Goal: Task Accomplishment & Management: Use online tool/utility

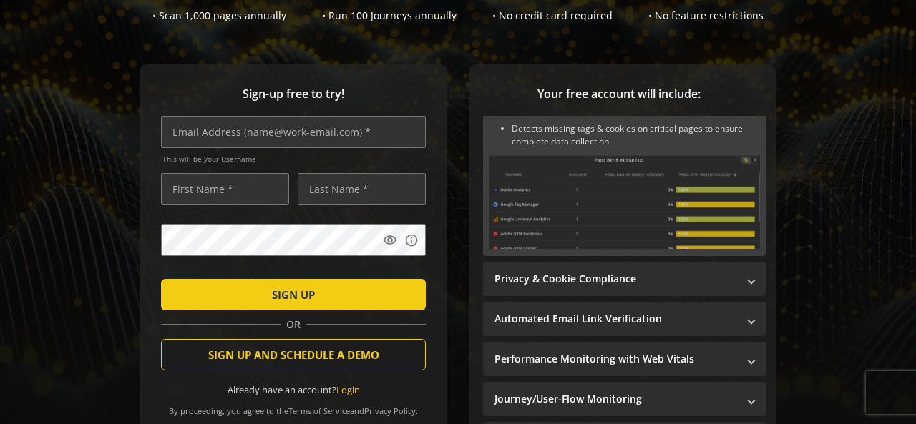
scroll to position [127, 0]
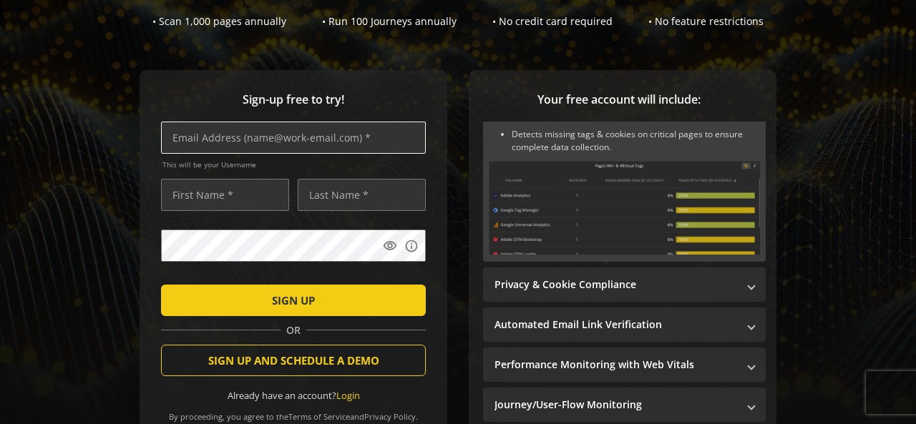
click at [299, 147] on input "text" at bounding box center [293, 138] width 265 height 32
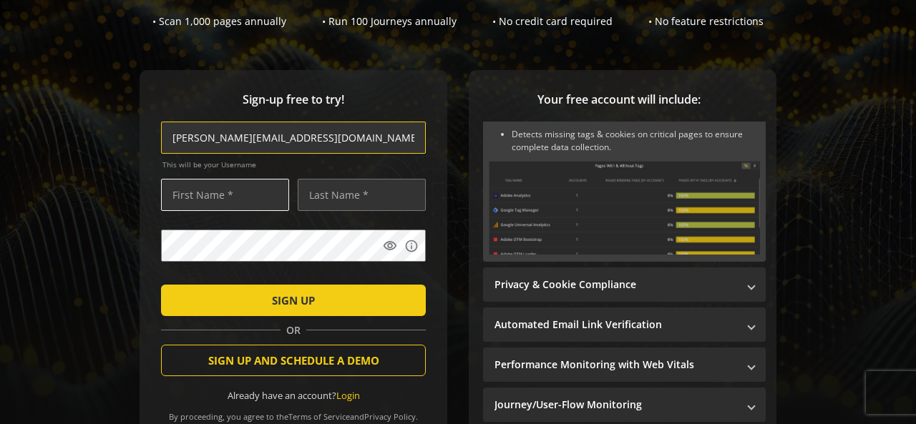
type input "[PERSON_NAME][EMAIL_ADDRESS][DOMAIN_NAME]"
click at [220, 205] on input "text" at bounding box center [225, 195] width 128 height 32
type input "[PERSON_NAME]"
click at [309, 197] on input "text" at bounding box center [362, 195] width 128 height 32
type input "g"
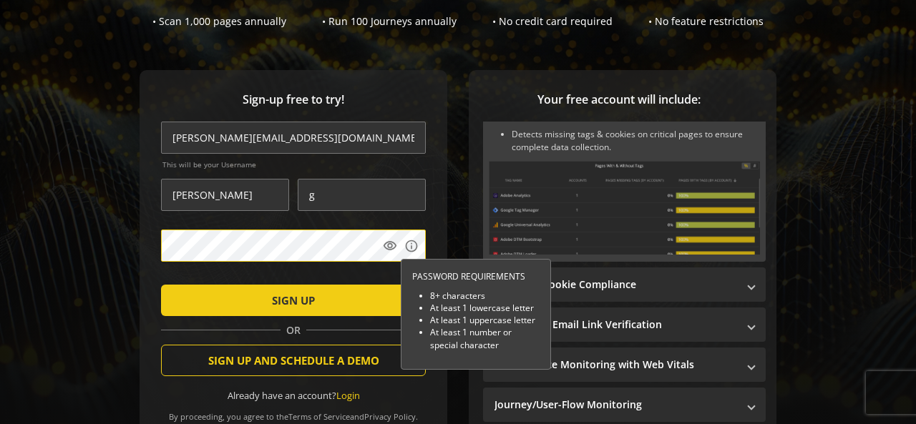
click at [140, 233] on div "Sign-up free to try! [PERSON_NAME][EMAIL_ADDRESS][DOMAIN_NAME] This will be you…" at bounding box center [294, 264] width 308 height 389
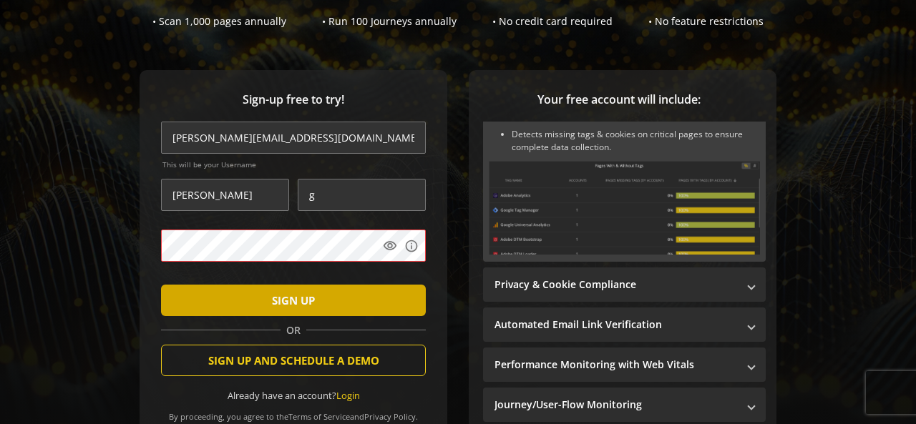
click at [332, 301] on span "submit" at bounding box center [293, 300] width 265 height 34
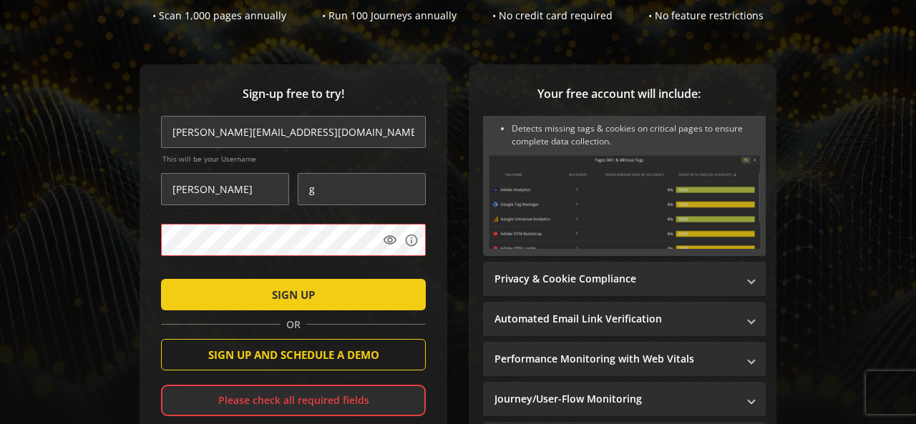
scroll to position [132, 0]
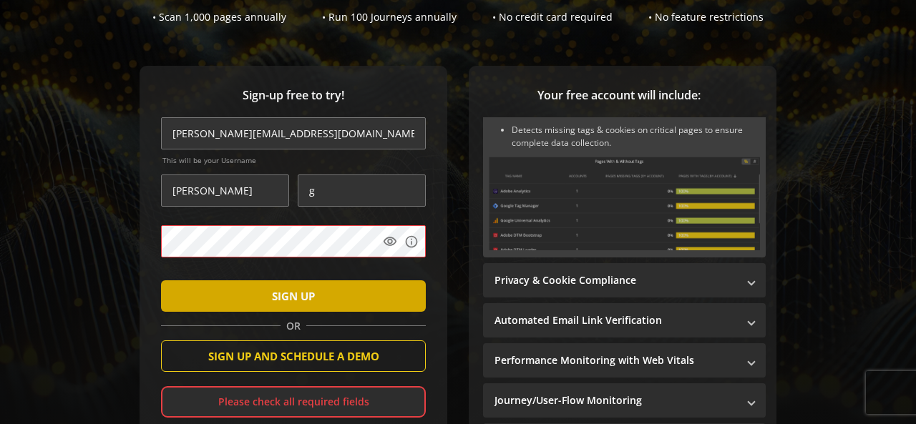
click at [298, 286] on span "SIGN UP" at bounding box center [293, 296] width 43 height 26
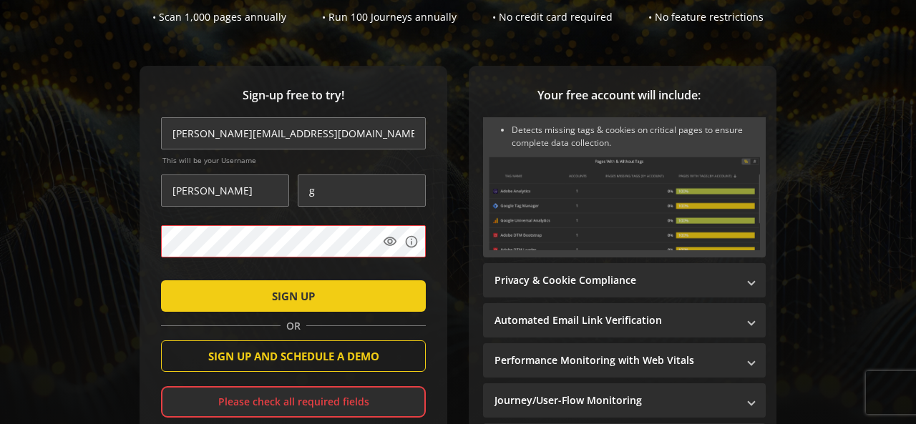
click at [98, 253] on div "Sign-up free to try! [PERSON_NAME][EMAIL_ADDRESS][DOMAIN_NAME] This will be you…" at bounding box center [458, 289] width 882 height 447
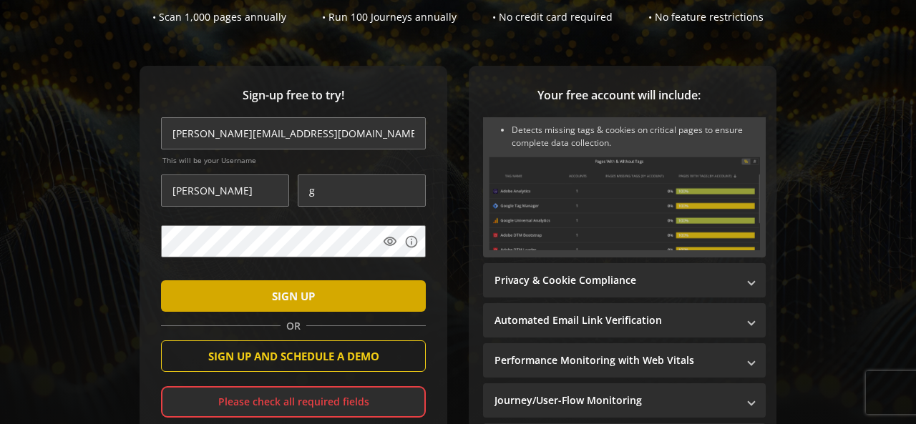
click at [219, 302] on span "submit" at bounding box center [293, 296] width 265 height 34
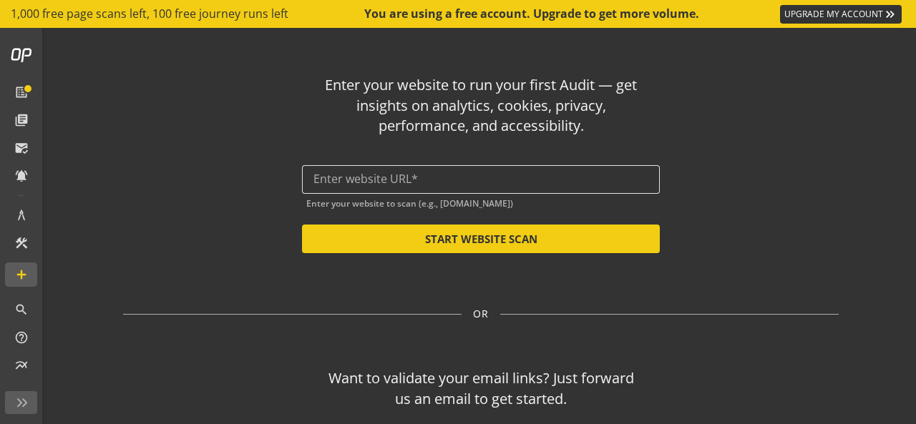
click at [595, 175] on input "text" at bounding box center [480, 179] width 335 height 14
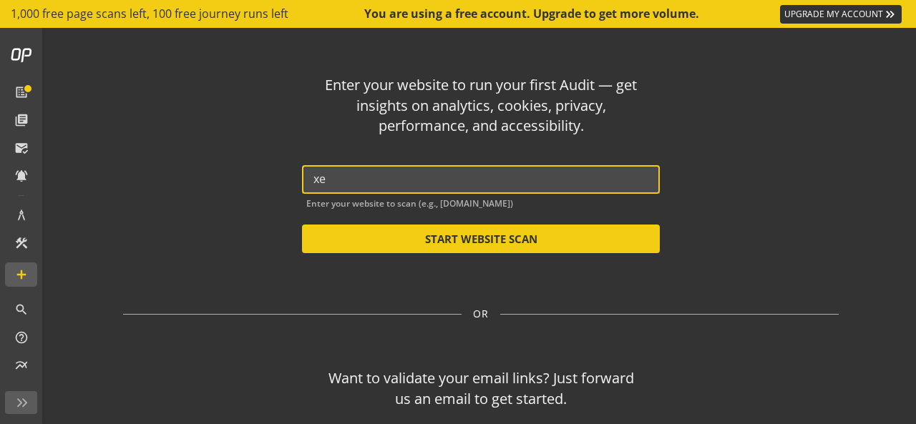
type input "x"
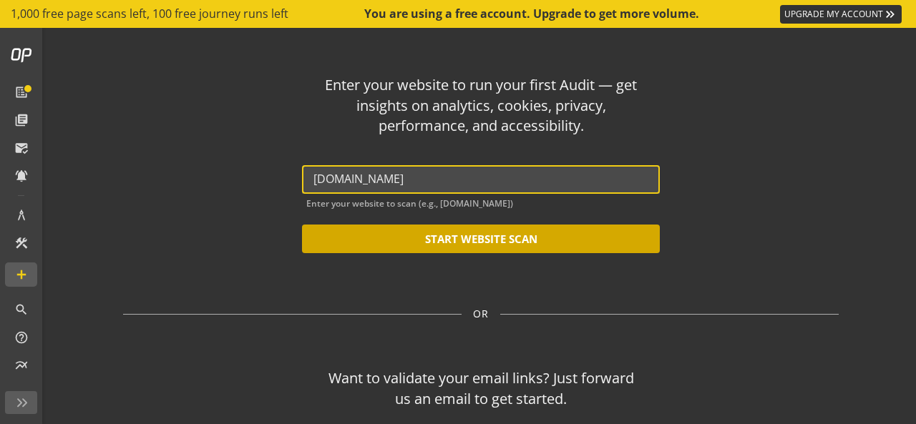
click at [555, 233] on button "START WEBSITE SCAN" at bounding box center [481, 239] width 358 height 29
type input "[URL][DOMAIN_NAME]"
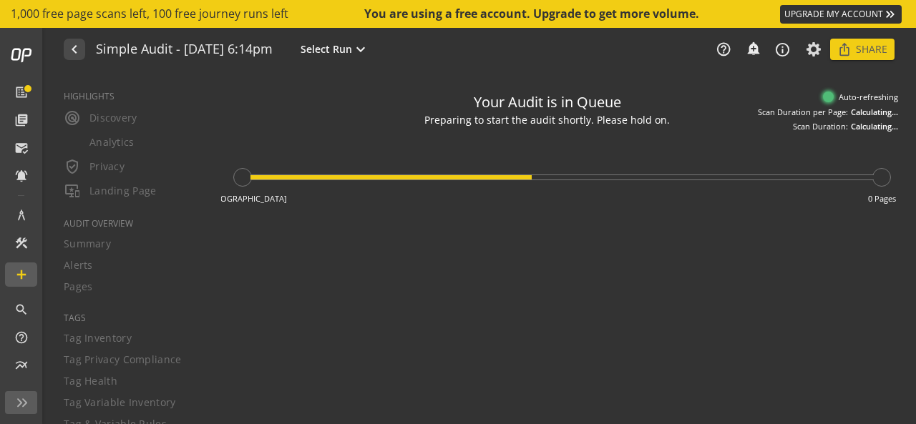
type textarea "Notes can include: -a description of what this audit is validating -changes in …"
